Goal: Task Accomplishment & Management: Complete application form

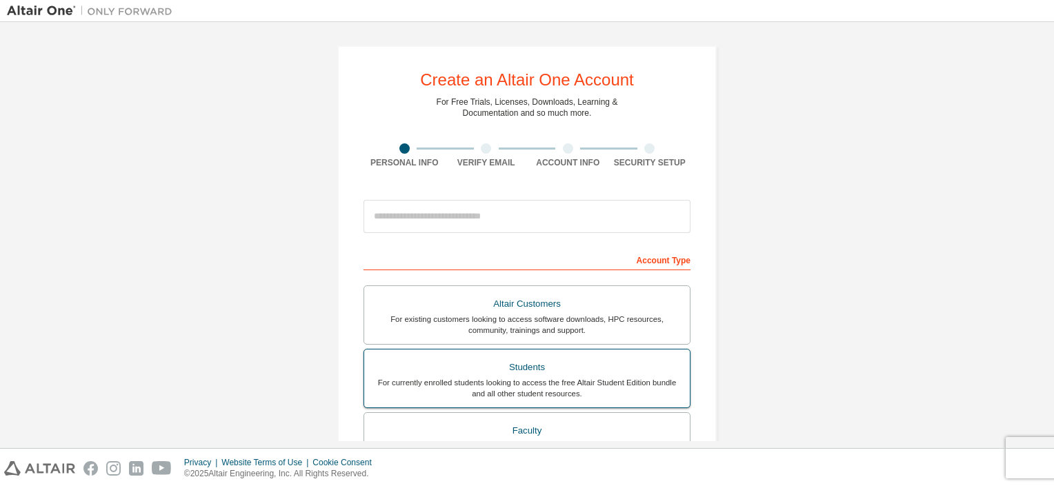
click at [404, 370] on div "Students" at bounding box center [527, 367] width 309 height 19
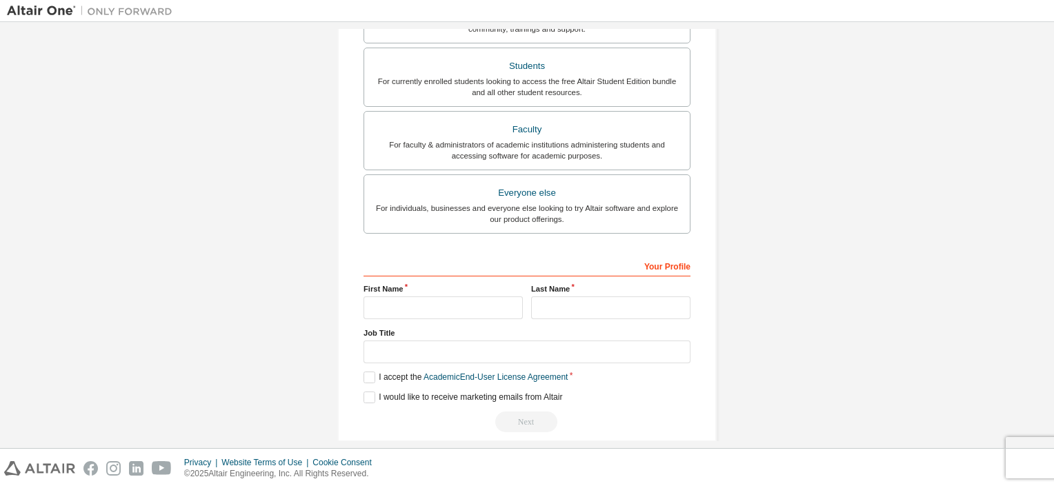
scroll to position [350, 0]
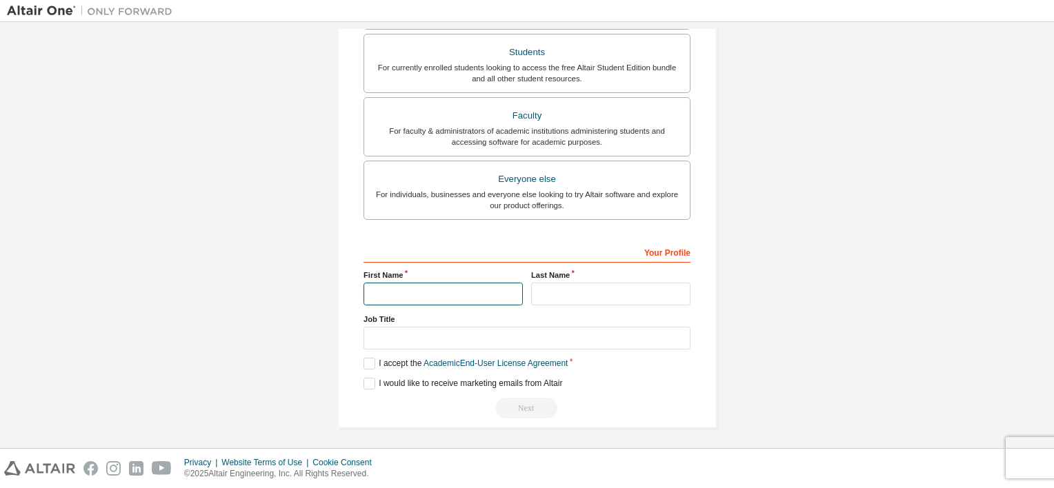
click at [417, 287] on input "text" at bounding box center [443, 294] width 159 height 23
type input "********"
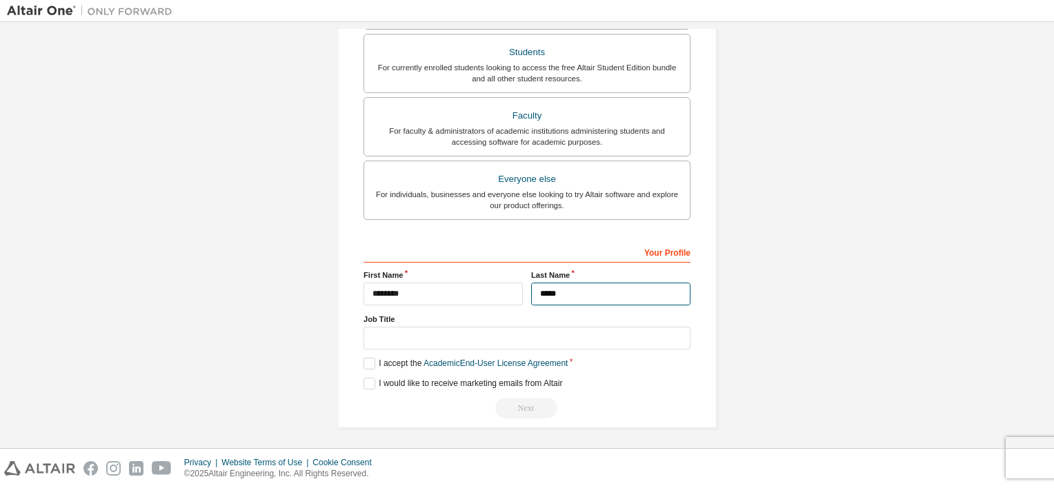
type input "*****"
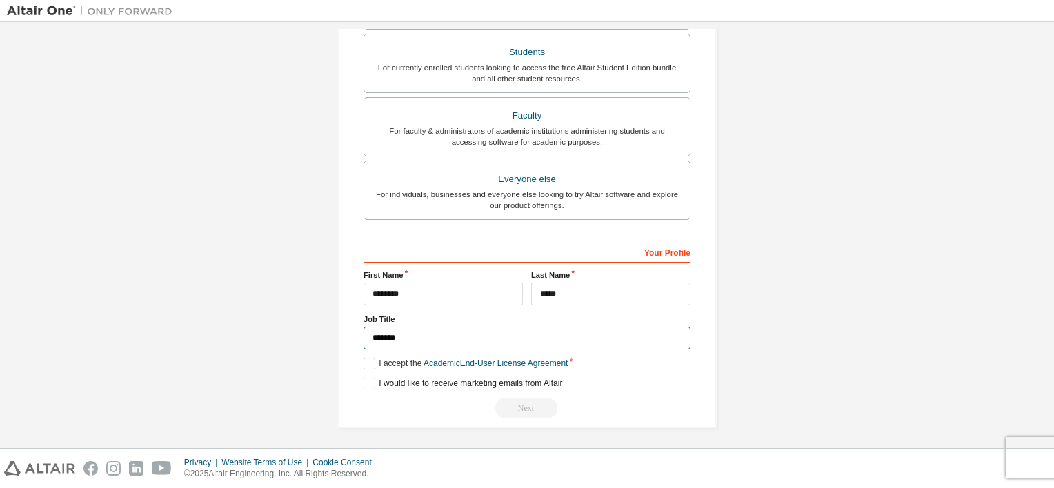
type input "*******"
click at [371, 361] on label "I accept the Academic End-User License Agreement" at bounding box center [466, 364] width 204 height 12
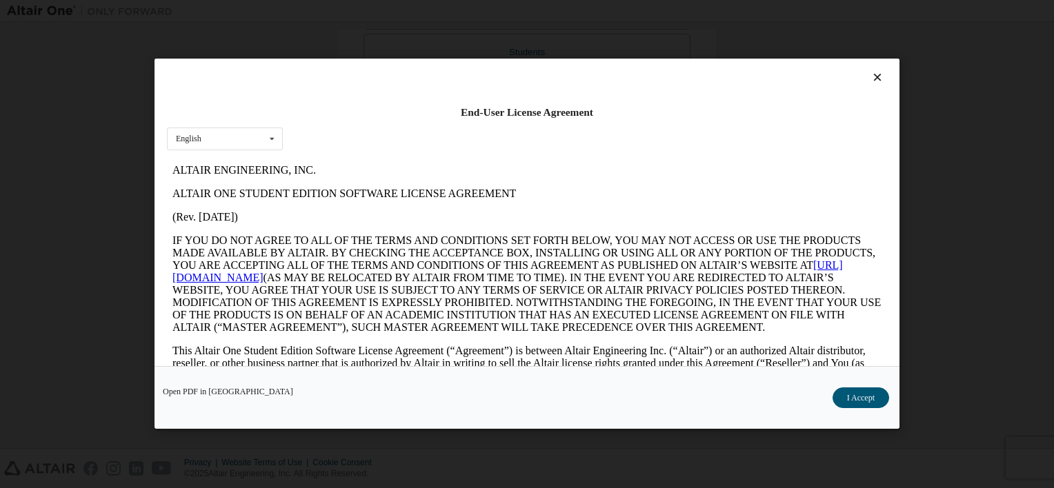
scroll to position [0, 0]
click at [876, 405] on button "I Accept" at bounding box center [861, 398] width 57 height 21
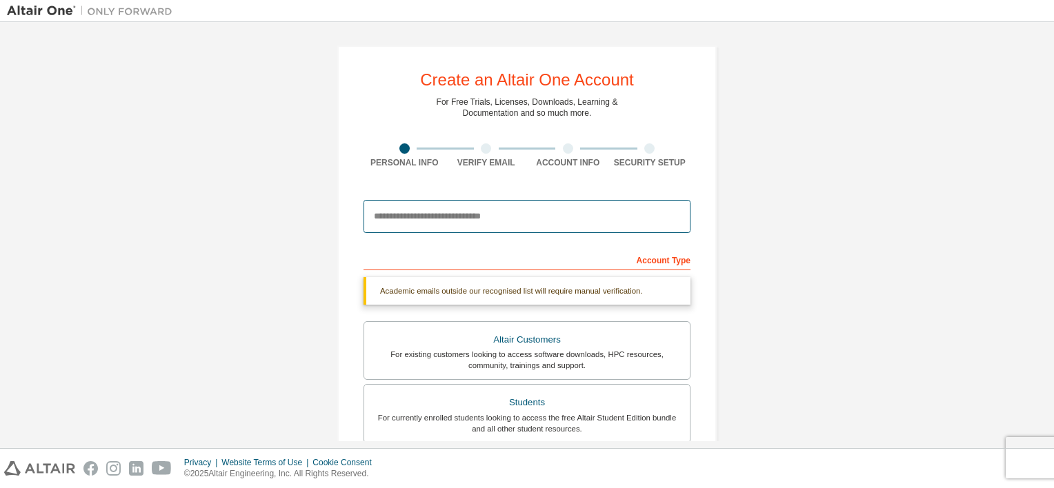
click at [467, 228] on input "email" at bounding box center [527, 216] width 327 height 33
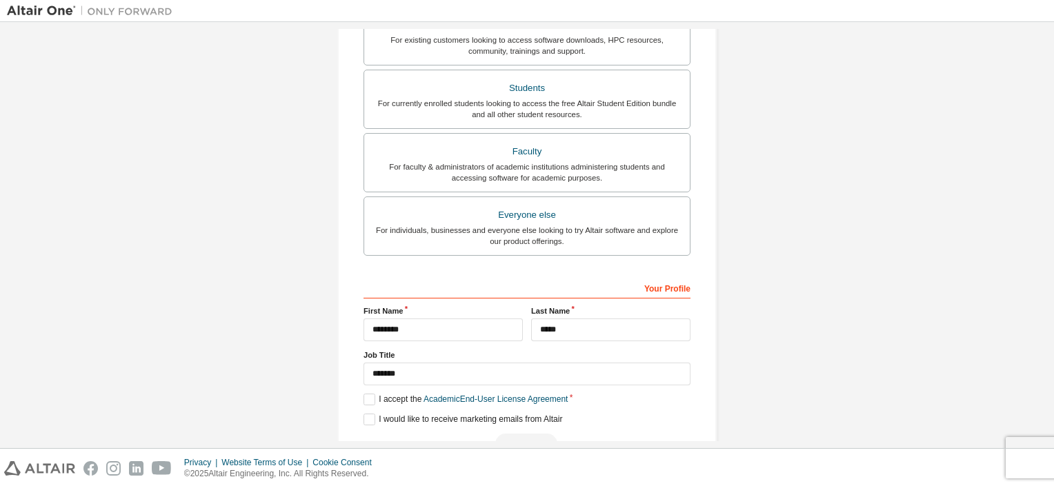
scroll to position [350, 0]
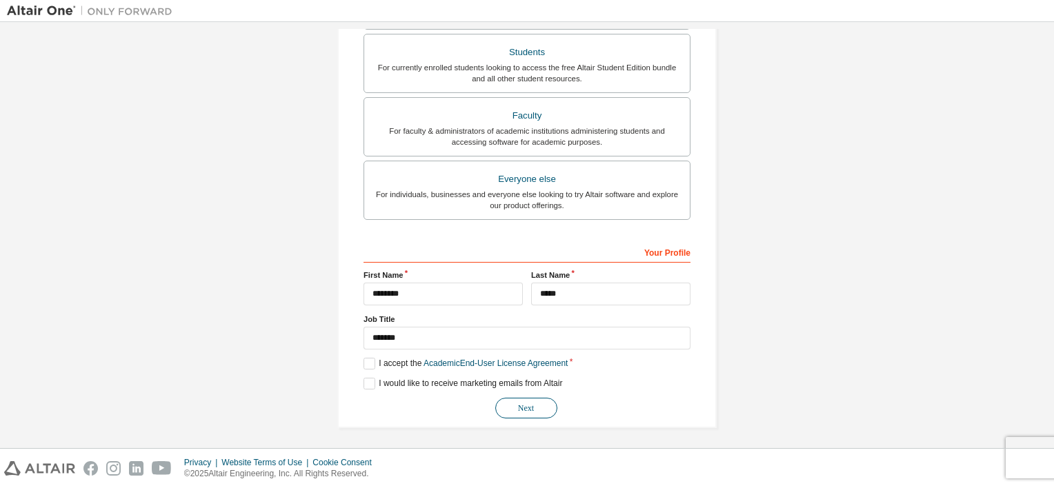
type input "**********"
click at [535, 410] on button "Next" at bounding box center [526, 408] width 62 height 21
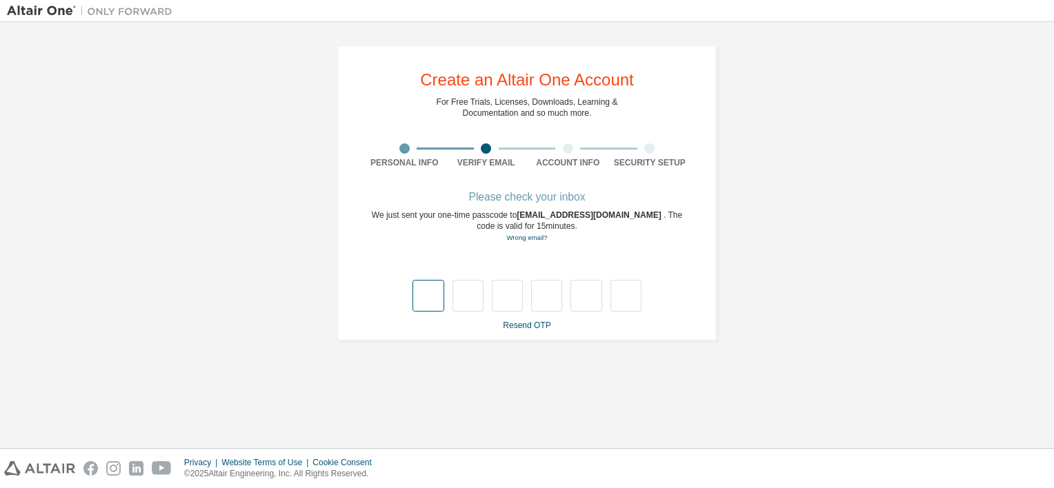
click at [436, 294] on input "text" at bounding box center [428, 296] width 31 height 32
type input "*"
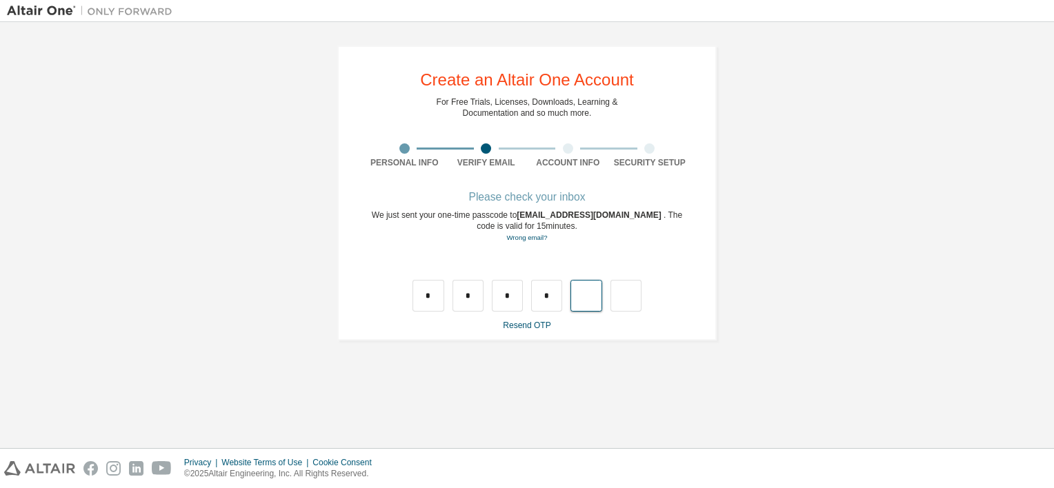
type input "*"
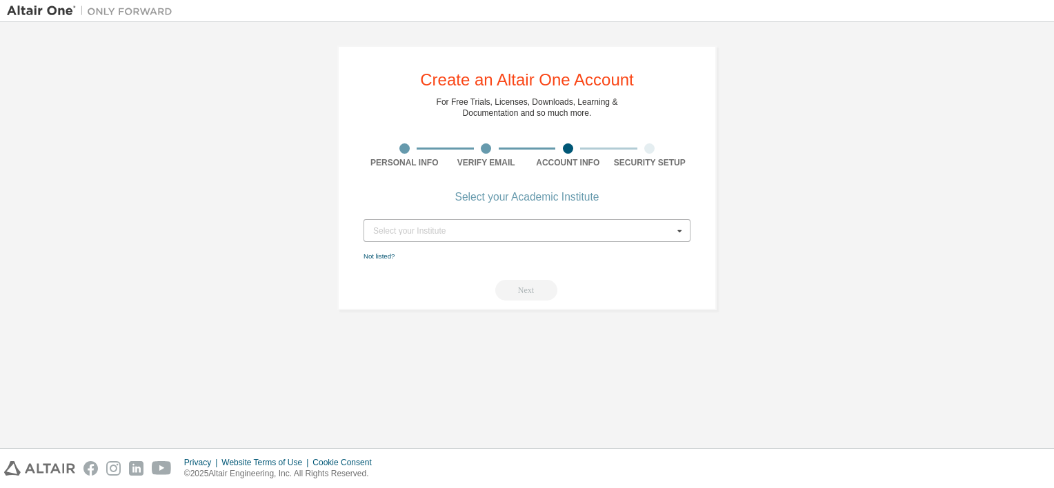
click at [488, 228] on div "Select your Institute" at bounding box center [523, 231] width 300 height 8
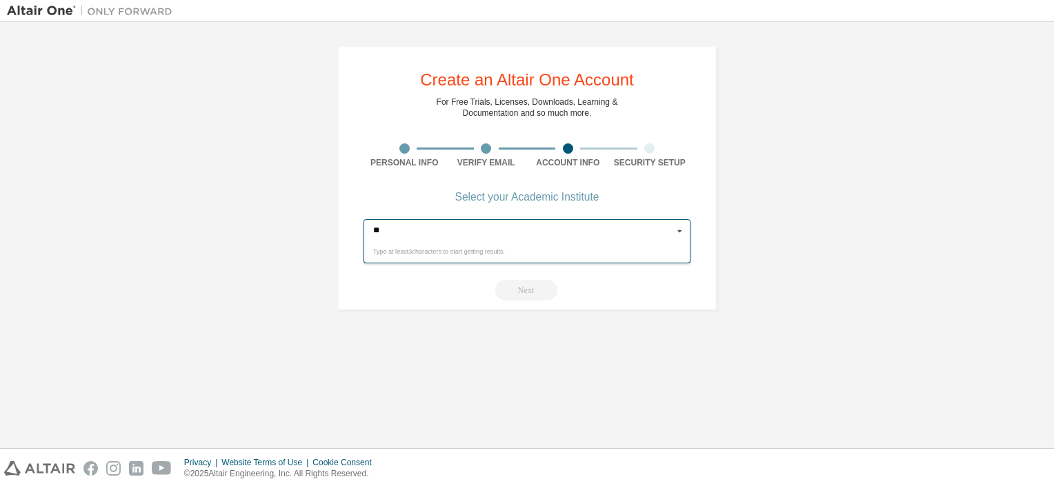
type input "*"
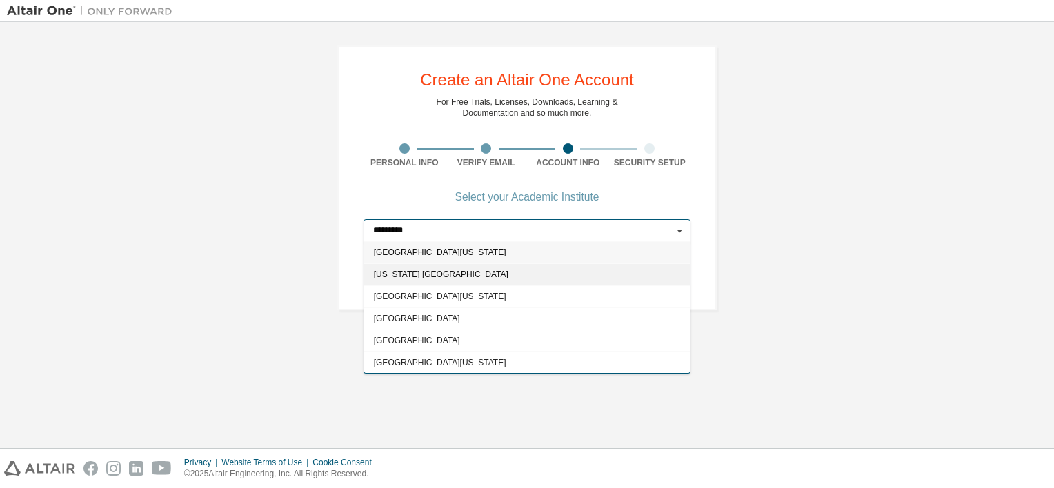
type input "********"
click at [478, 268] on div "[US_STATE] [GEOGRAPHIC_DATA]" at bounding box center [527, 275] width 326 height 22
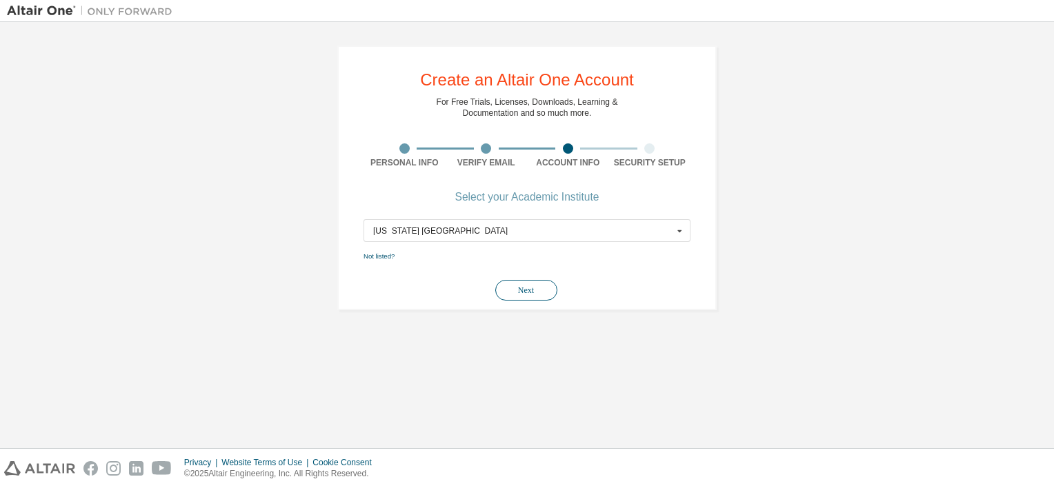
click at [541, 292] on button "Next" at bounding box center [526, 290] width 62 height 21
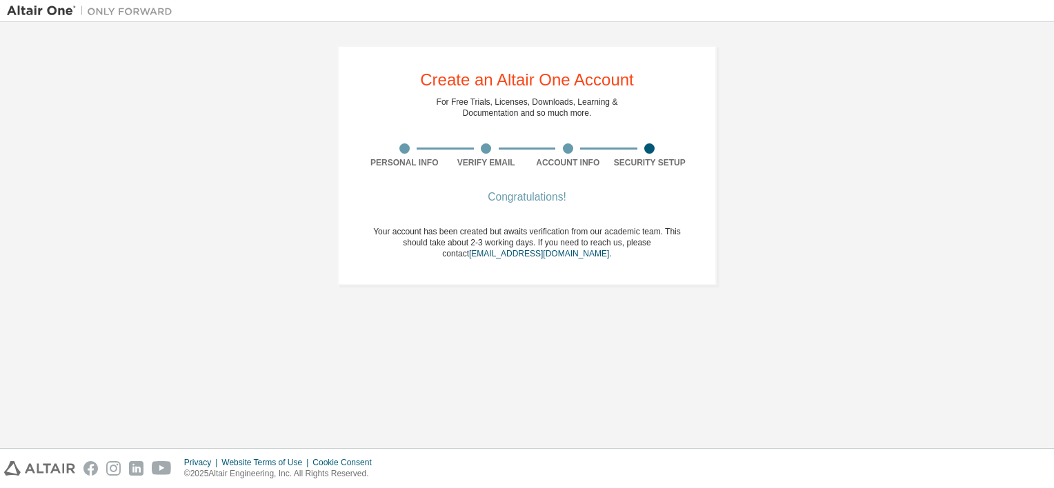
click at [653, 150] on div at bounding box center [649, 148] width 10 height 10
click at [528, 196] on div "Congratulations!" at bounding box center [527, 197] width 327 height 8
click at [538, 197] on div "Congratulations!" at bounding box center [527, 197] width 327 height 8
click at [484, 240] on span "Your account has been created but awaits verification from our academic team. T…" at bounding box center [527, 243] width 308 height 32
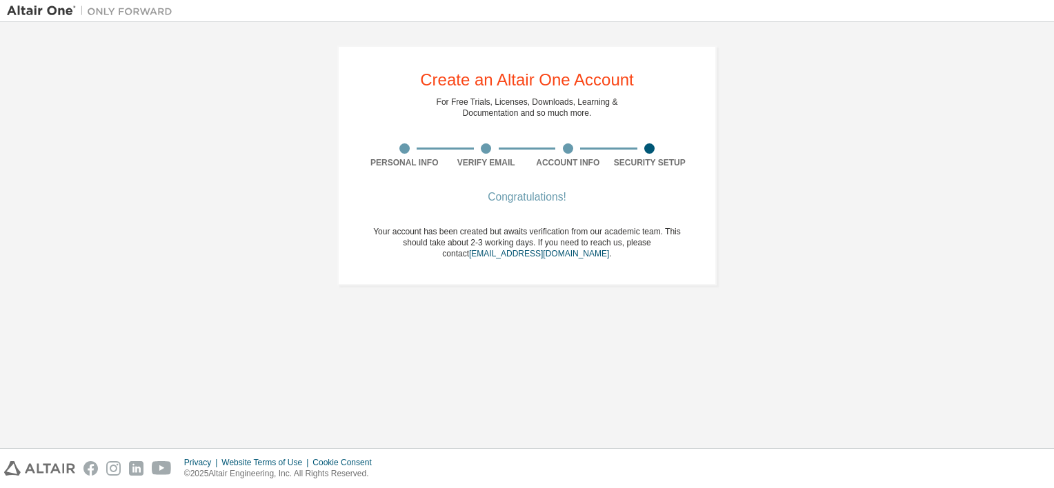
drag, startPoint x: 484, startPoint y: 240, endPoint x: 462, endPoint y: 220, distance: 29.8
click at [462, 220] on div "Congratulations! Your account has been created but awaits verification from our…" at bounding box center [527, 234] width 327 height 83
